Goal: Task Accomplishment & Management: Use online tool/utility

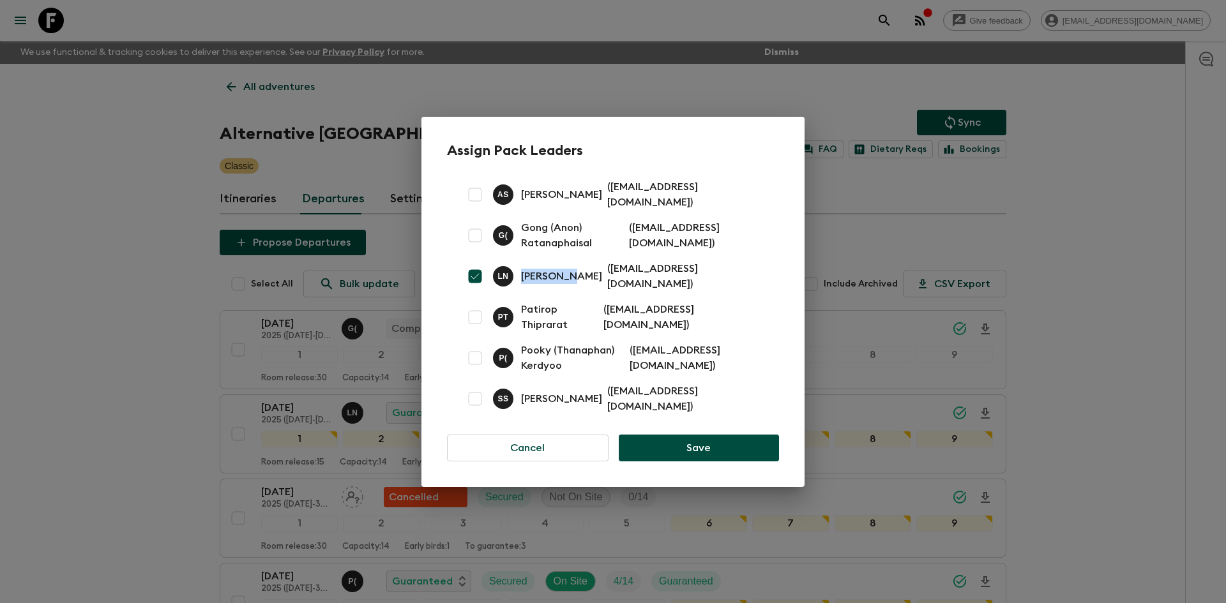
click at [81, 153] on div "Assign Pack Leaders A S [PERSON_NAME] ( [EMAIL_ADDRESS][DOMAIN_NAME] ) G ( Gong…" at bounding box center [613, 301] width 1226 height 603
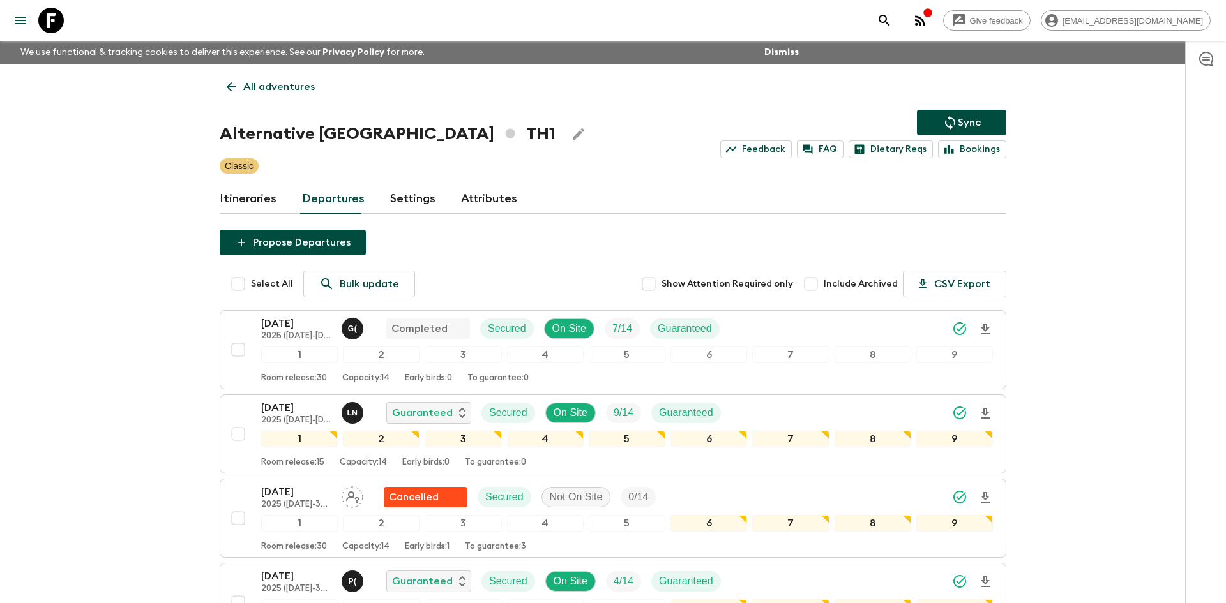
click at [285, 86] on p "All adventures" at bounding box center [279, 86] width 72 height 15
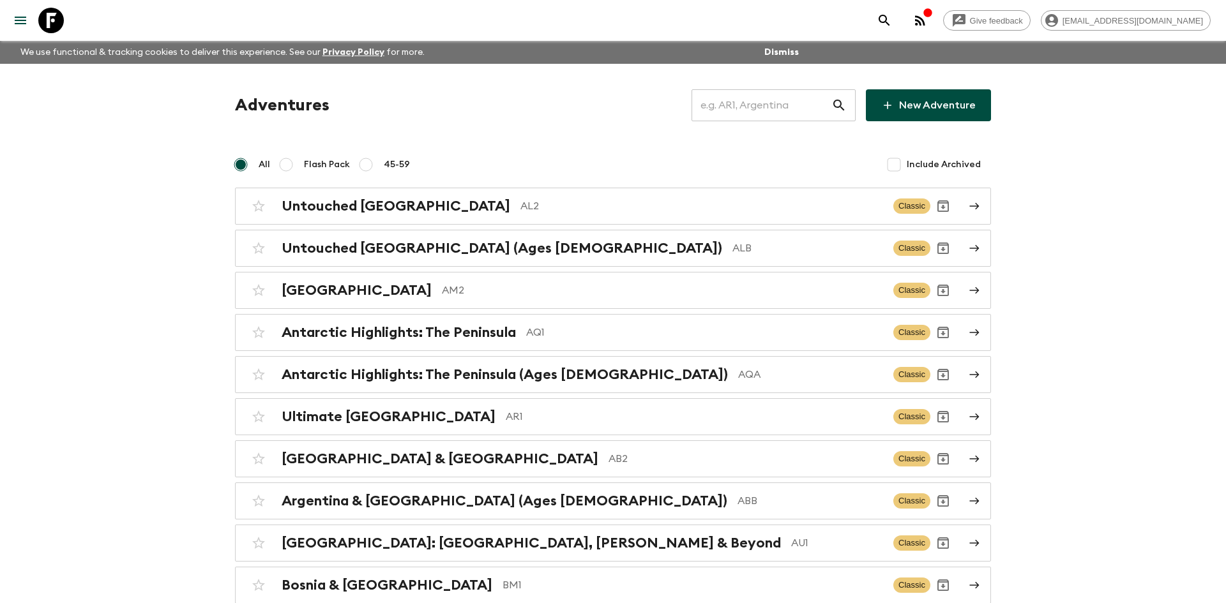
click at [737, 99] on input "text" at bounding box center [762, 105] width 140 height 36
type input "pha"
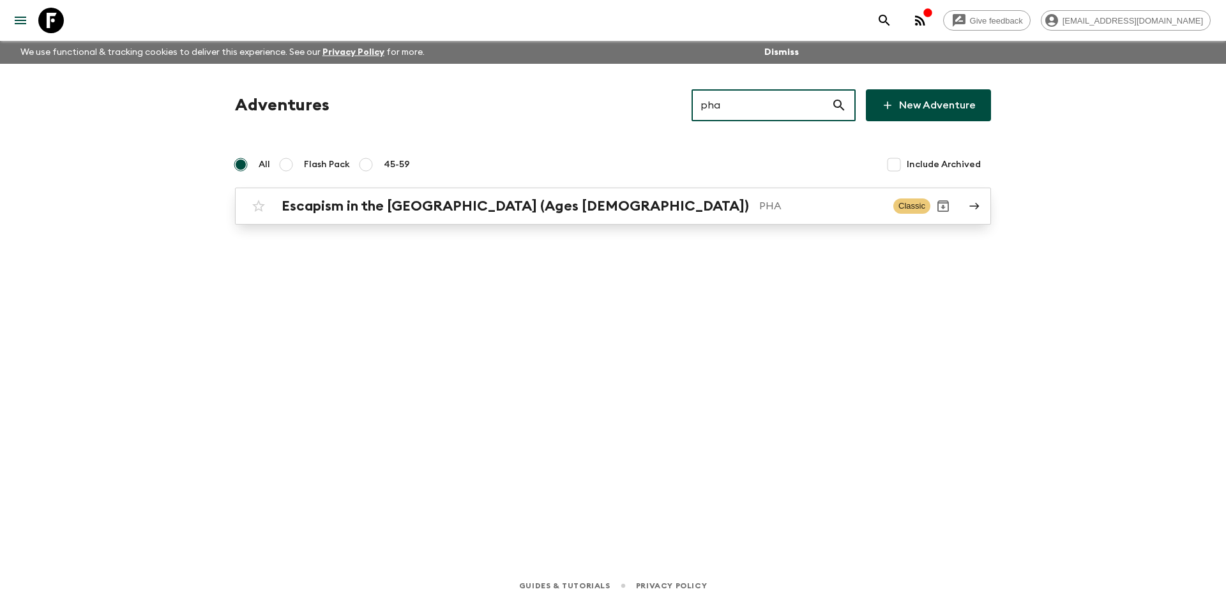
click at [485, 202] on h2 "Escapism in the [GEOGRAPHIC_DATA] (Ages [DEMOGRAPHIC_DATA])" at bounding box center [515, 206] width 467 height 17
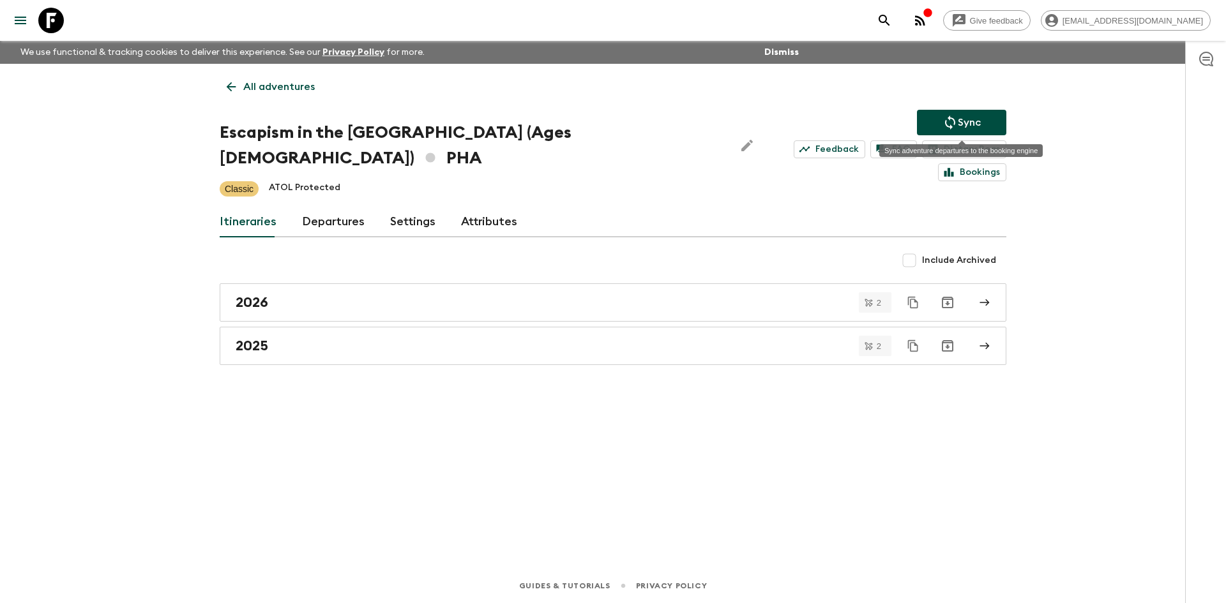
click at [970, 115] on p "Sync" at bounding box center [969, 122] width 23 height 15
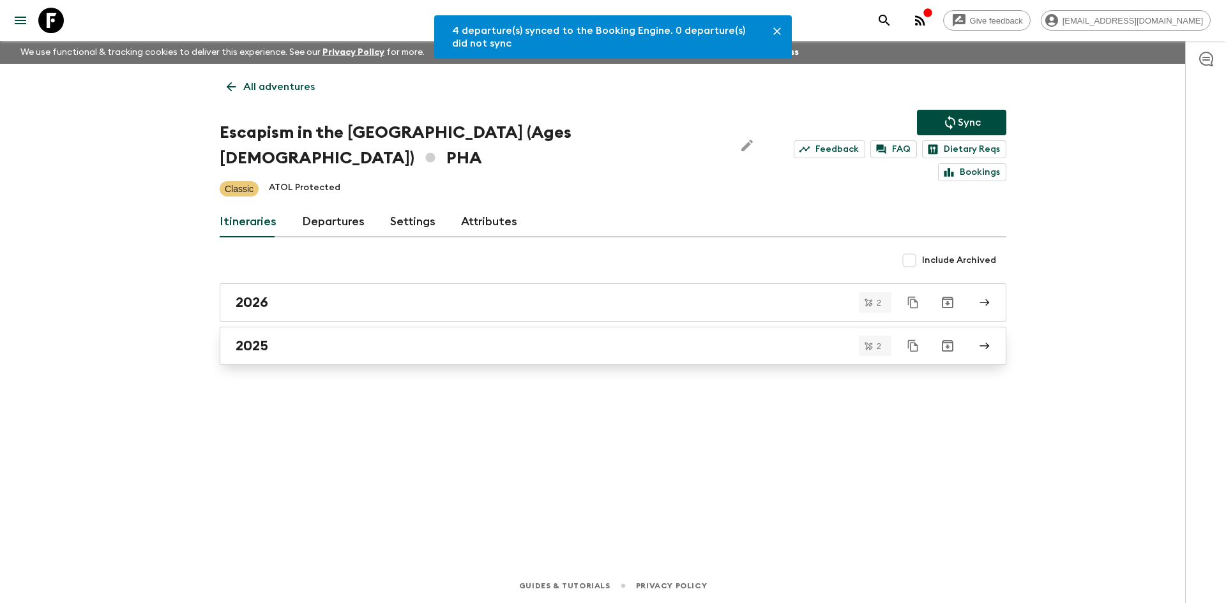
click at [386, 338] on div "2025" at bounding box center [601, 346] width 730 height 17
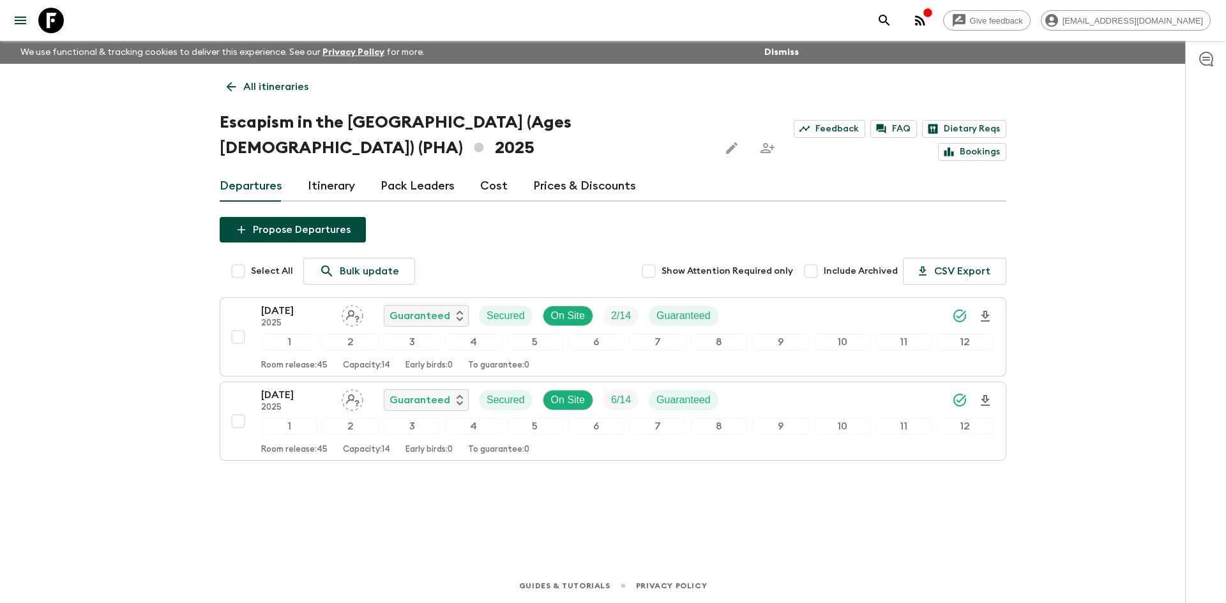
click at [267, 89] on p "All itineraries" at bounding box center [275, 86] width 65 height 15
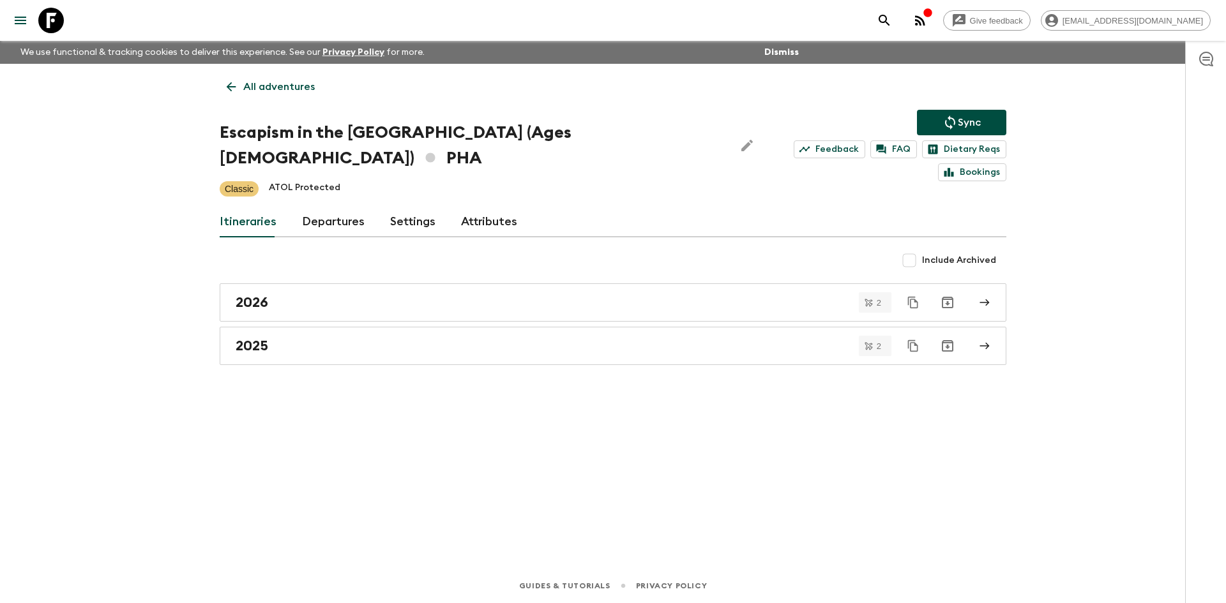
click at [267, 89] on p "All adventures" at bounding box center [279, 86] width 72 height 15
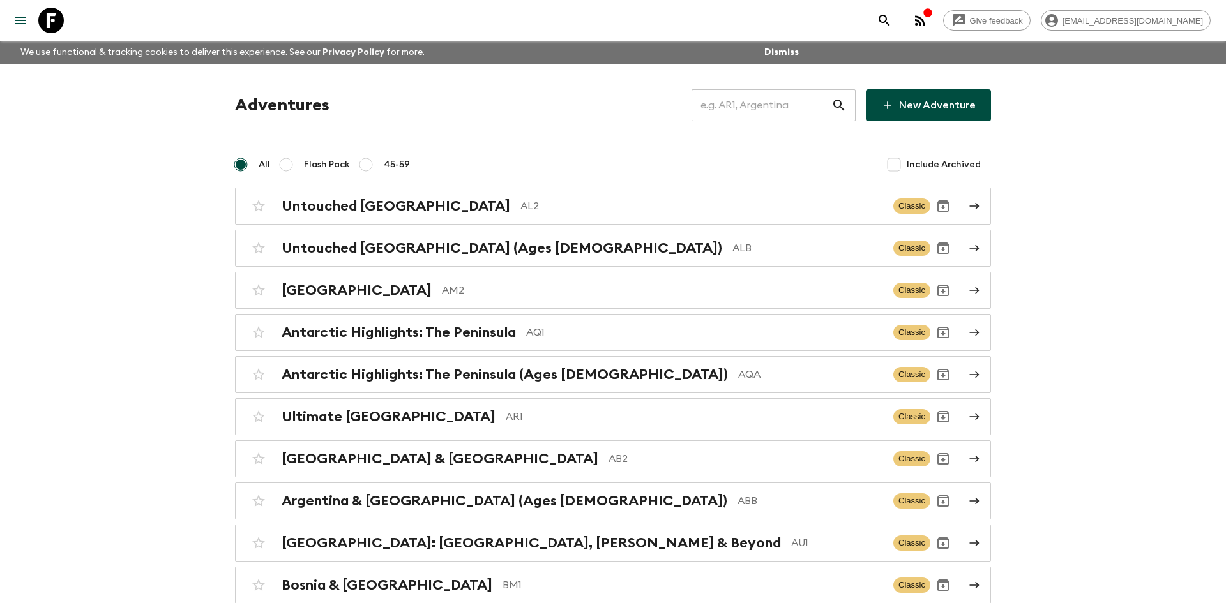
click at [741, 115] on input "text" at bounding box center [762, 105] width 140 height 36
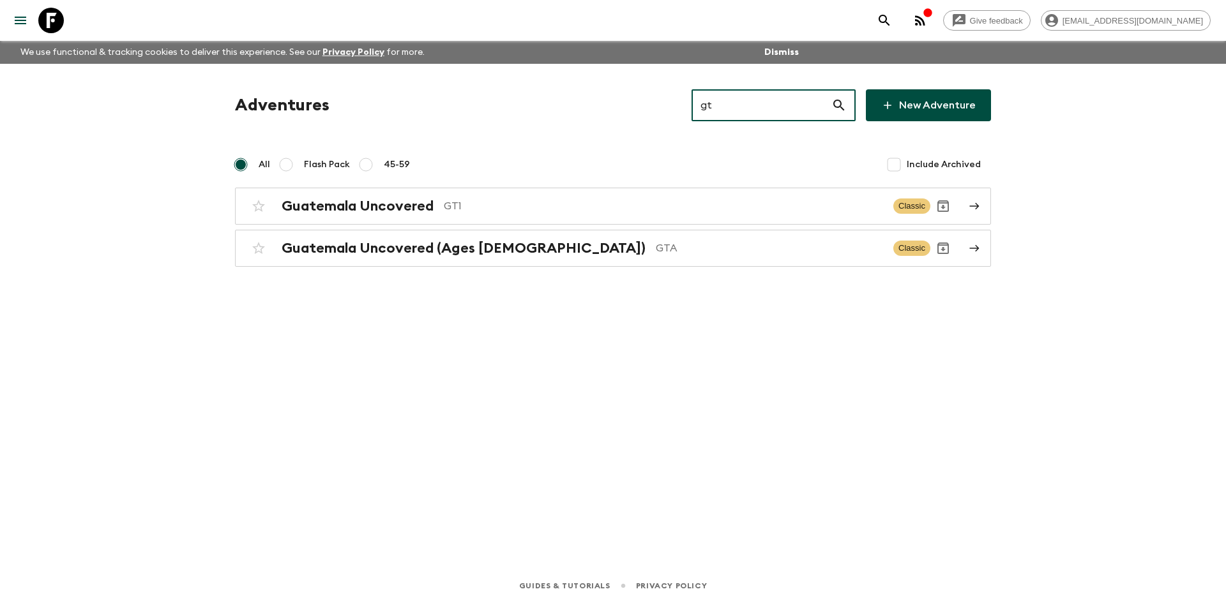
type input "gt1"
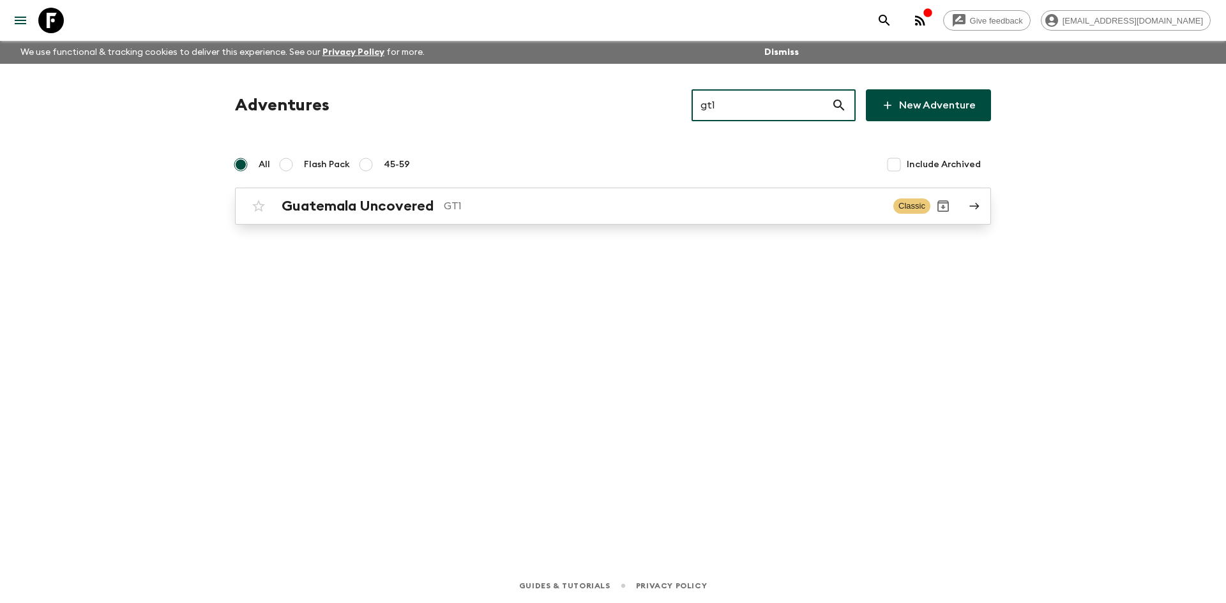
click at [425, 193] on div "Guatemala Uncovered GT1 Classic" at bounding box center [588, 206] width 685 height 26
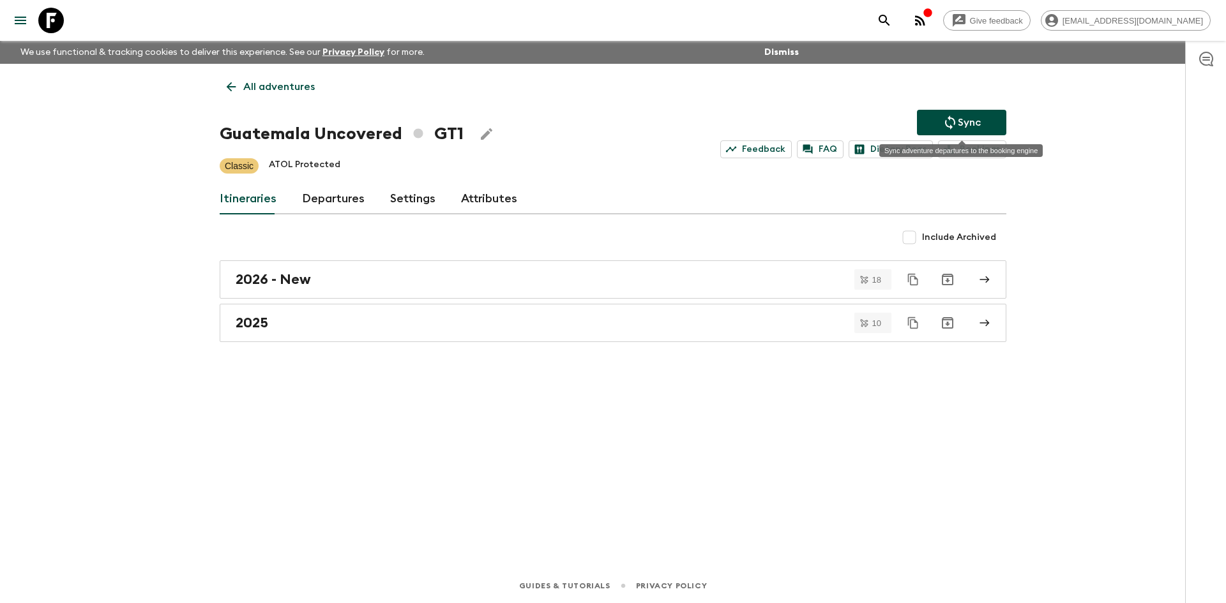
click at [935, 121] on button "Sync" at bounding box center [961, 123] width 89 height 26
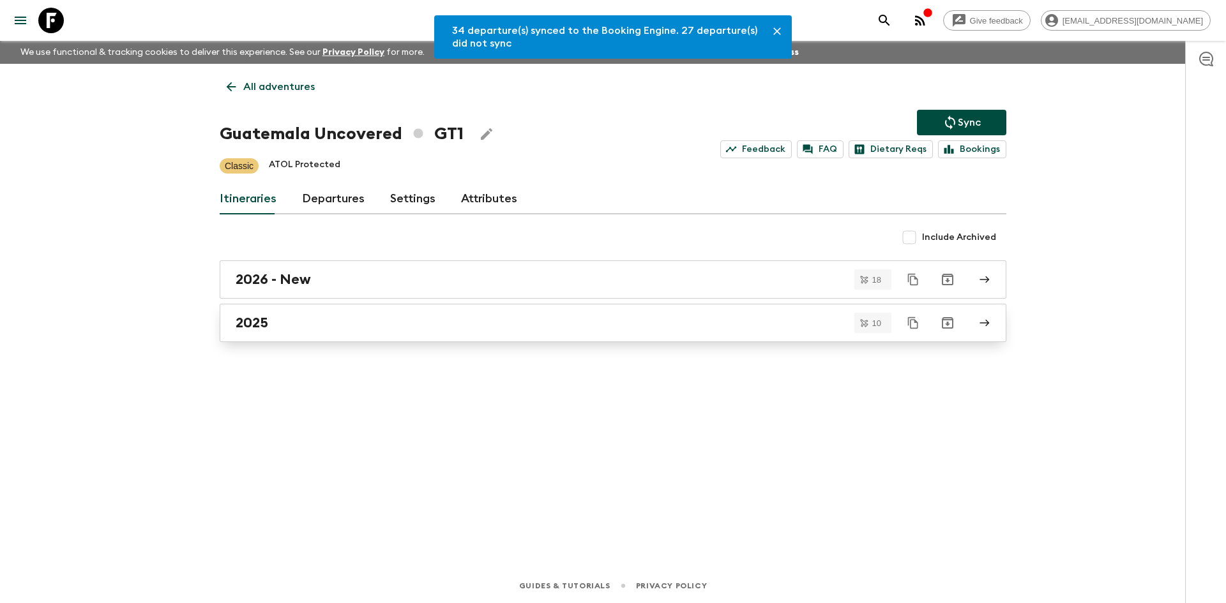
click at [317, 327] on div "2025" at bounding box center [601, 323] width 730 height 17
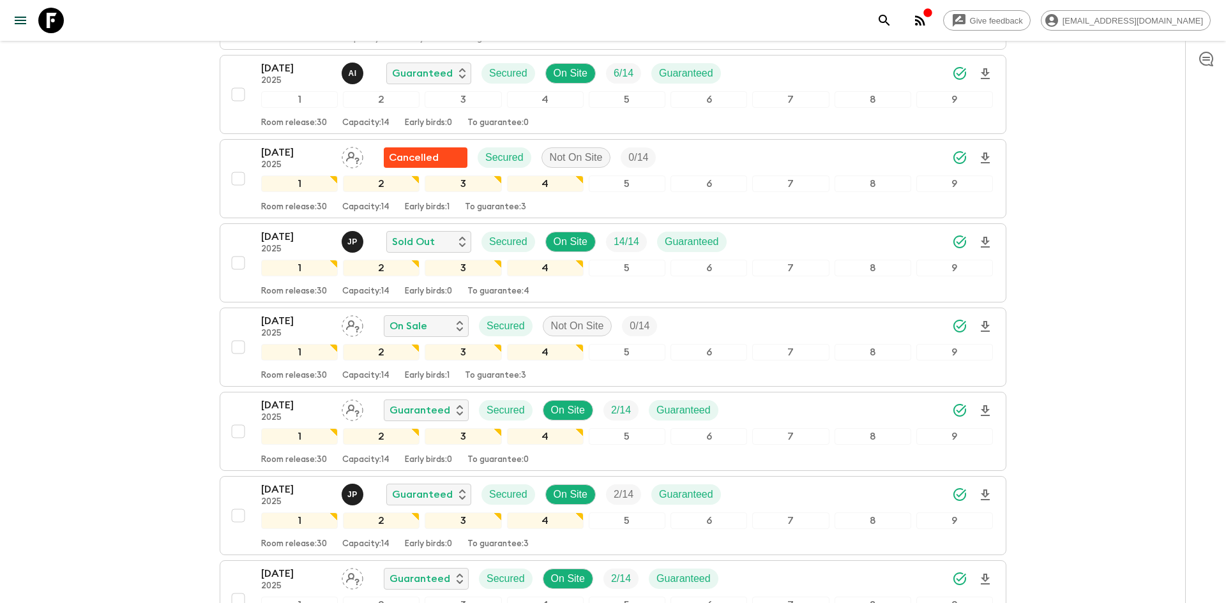
scroll to position [386, 0]
click at [985, 246] on icon "Download Onboarding" at bounding box center [985, 241] width 9 height 11
